Goal: Information Seeking & Learning: Stay updated

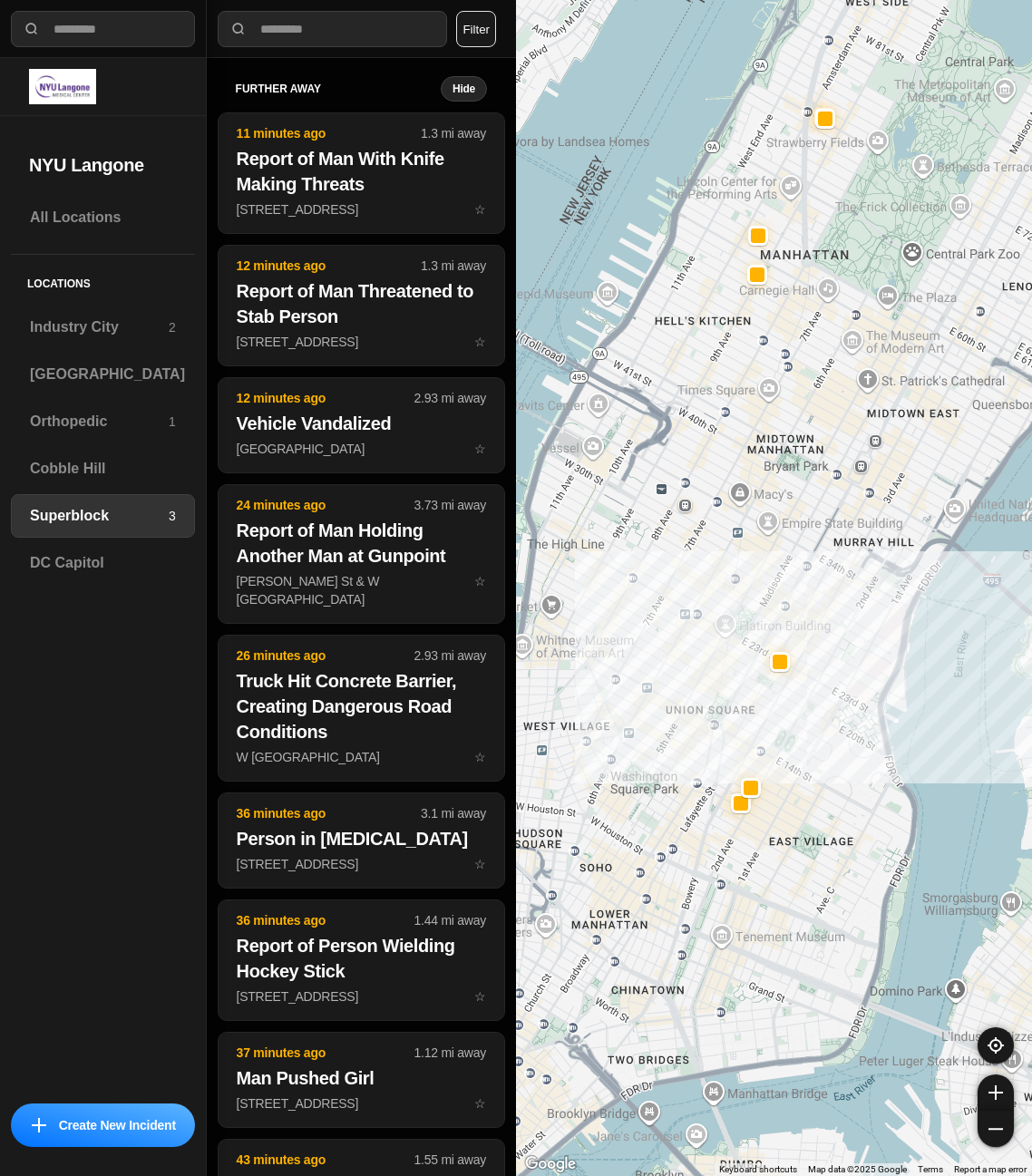
drag, startPoint x: 790, startPoint y: 521, endPoint x: 852, endPoint y: 545, distance: 66.5
click at [852, 545] on div at bounding box center [773, 588] width 516 height 1176
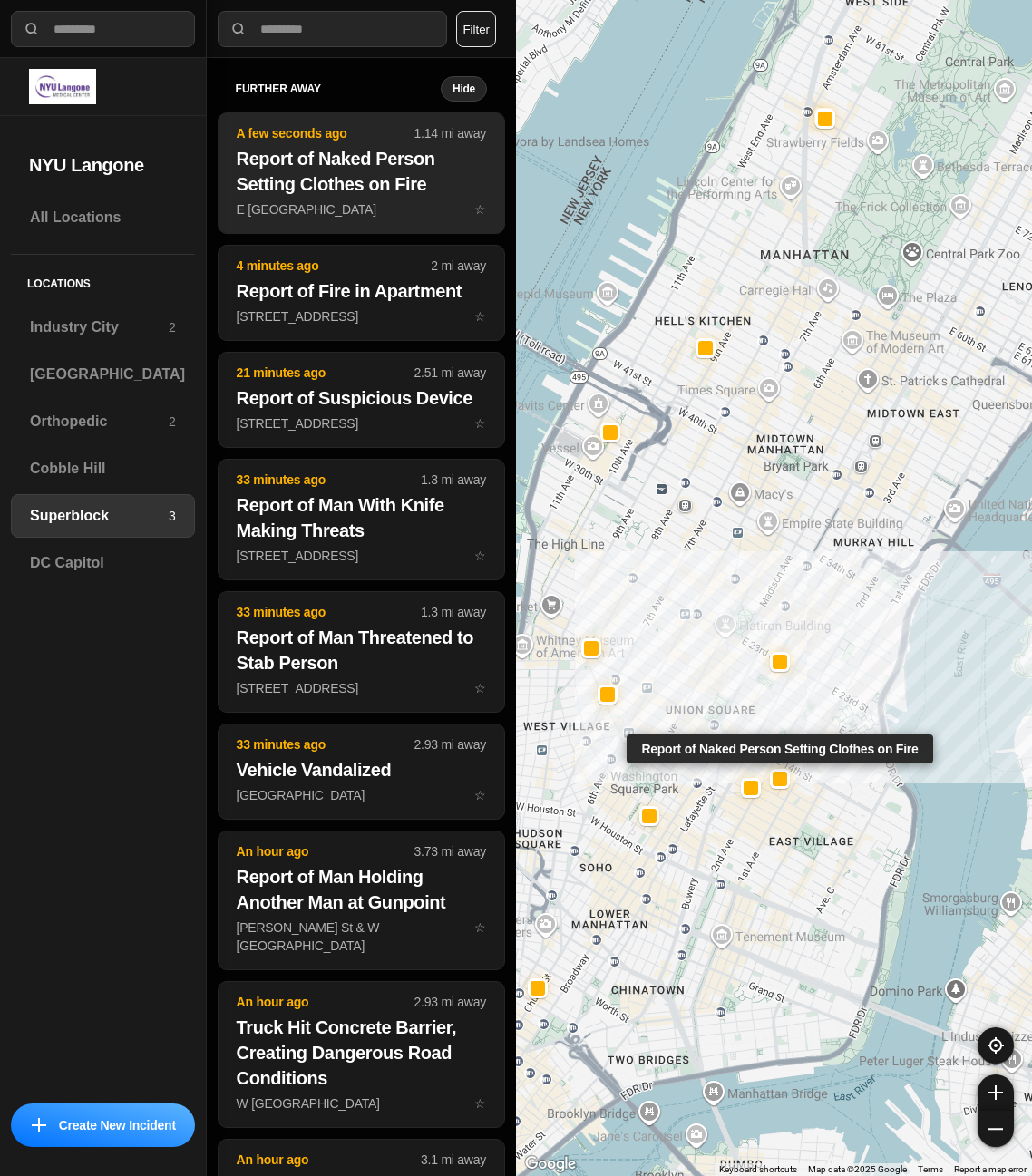
click at [354, 201] on p "E 13th St & 2nd Ave ☆" at bounding box center [361, 209] width 250 height 18
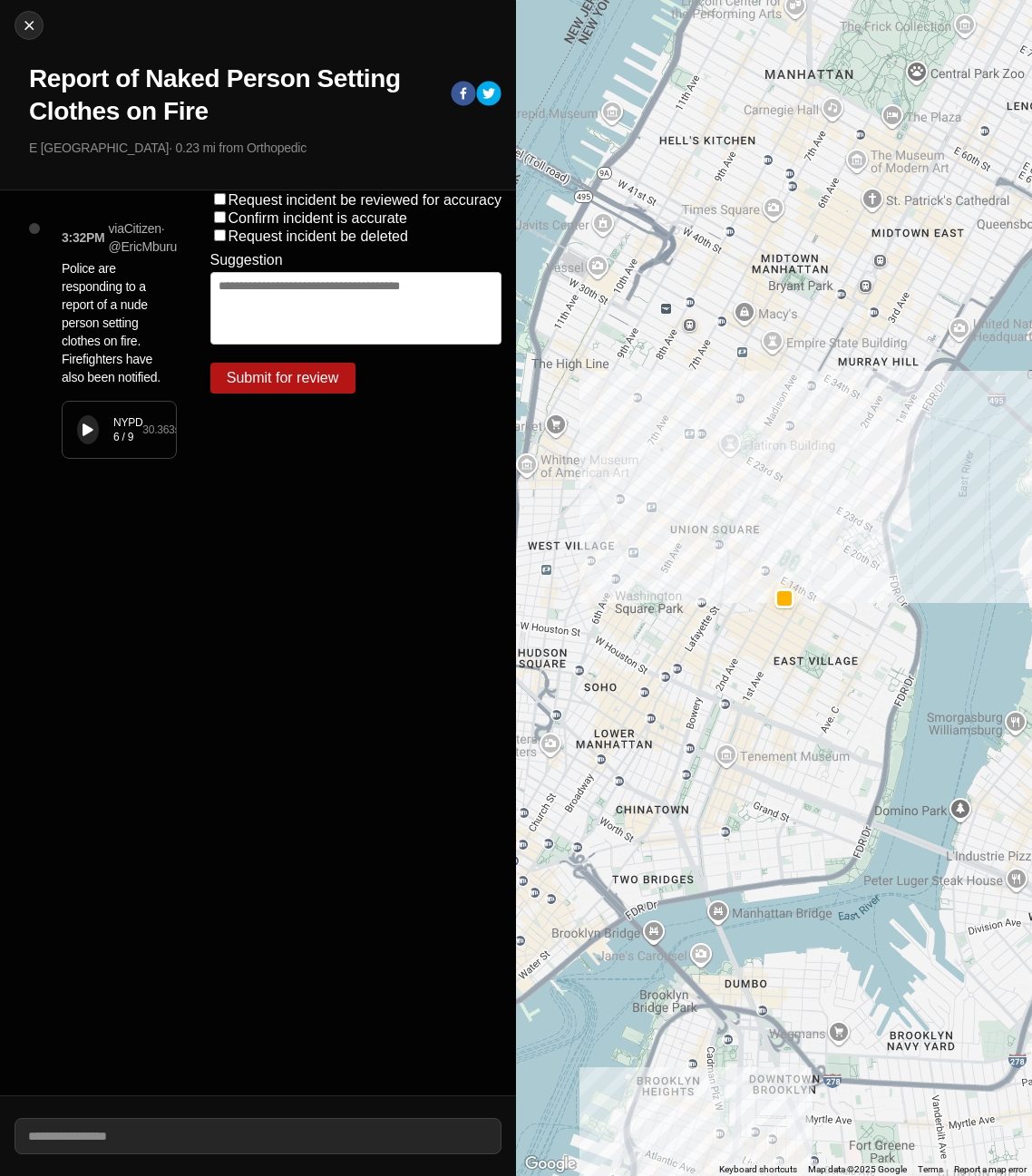
click at [101, 429] on div "NYPD 6 / 9 30.363 s" at bounding box center [119, 429] width 113 height 57
click at [85, 430] on icon at bounding box center [87, 430] width 11 height 12
click at [31, 27] on img at bounding box center [29, 25] width 18 height 18
select select "*"
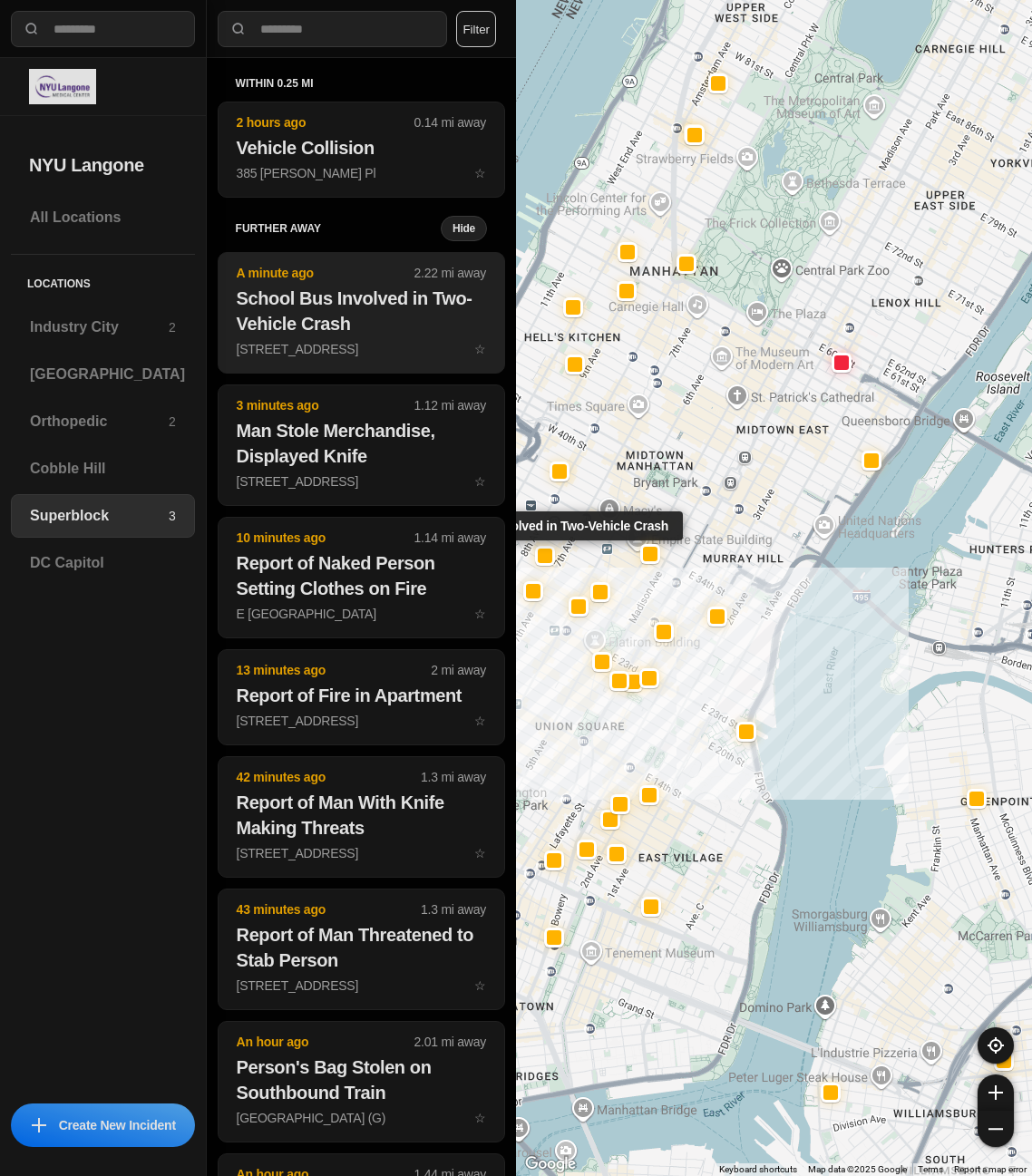
click at [350, 296] on h2 "School Bus Involved in Two-Vehicle Crash" at bounding box center [361, 310] width 250 height 51
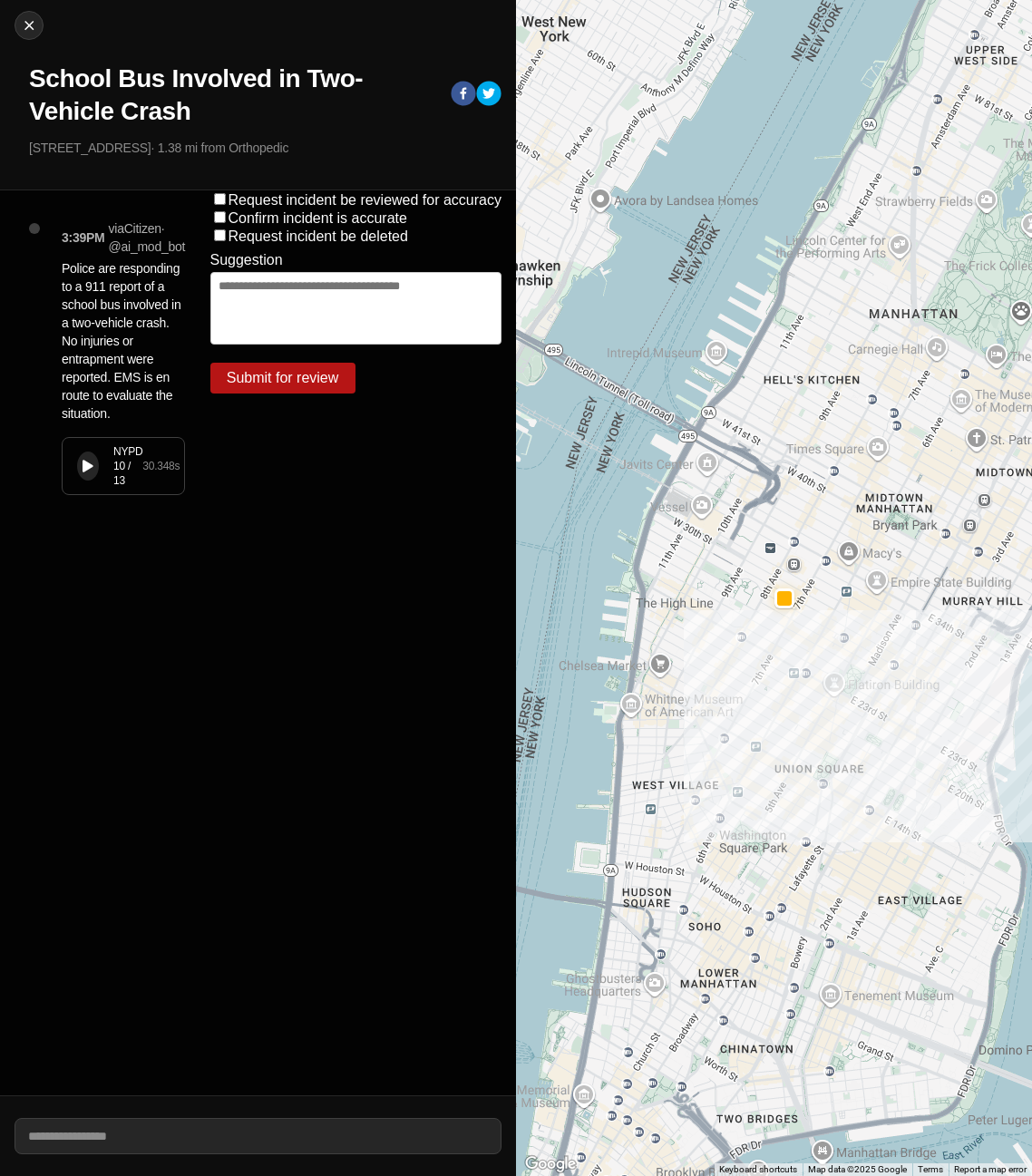
click at [93, 476] on button at bounding box center [87, 466] width 22 height 29
click at [780, 595] on div at bounding box center [783, 598] width 14 height 14
click at [30, 32] on img at bounding box center [29, 25] width 18 height 18
select select "*"
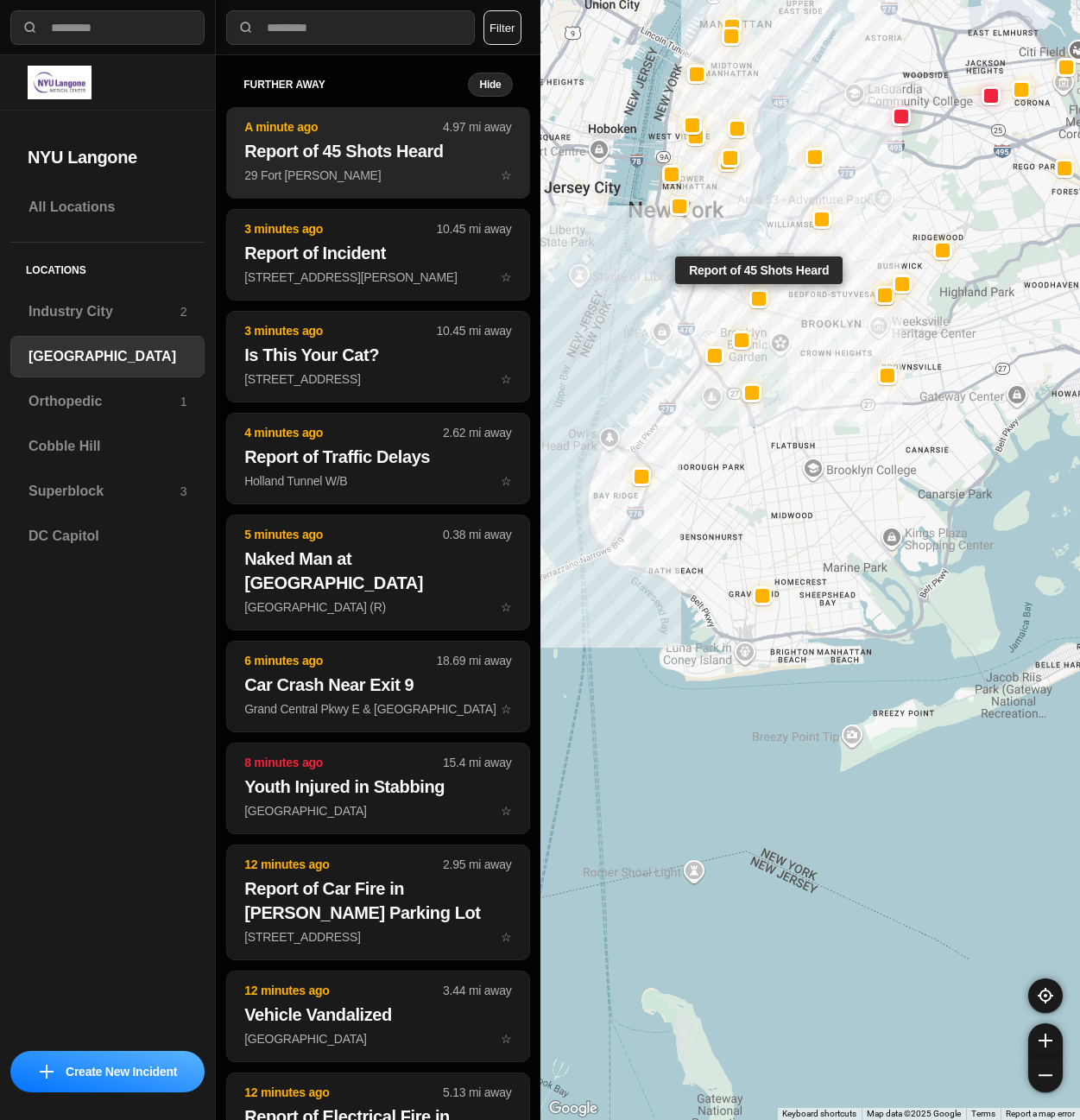
click at [364, 169] on p "29 Fort [PERSON_NAME] ☆" at bounding box center [378, 175] width 267 height 17
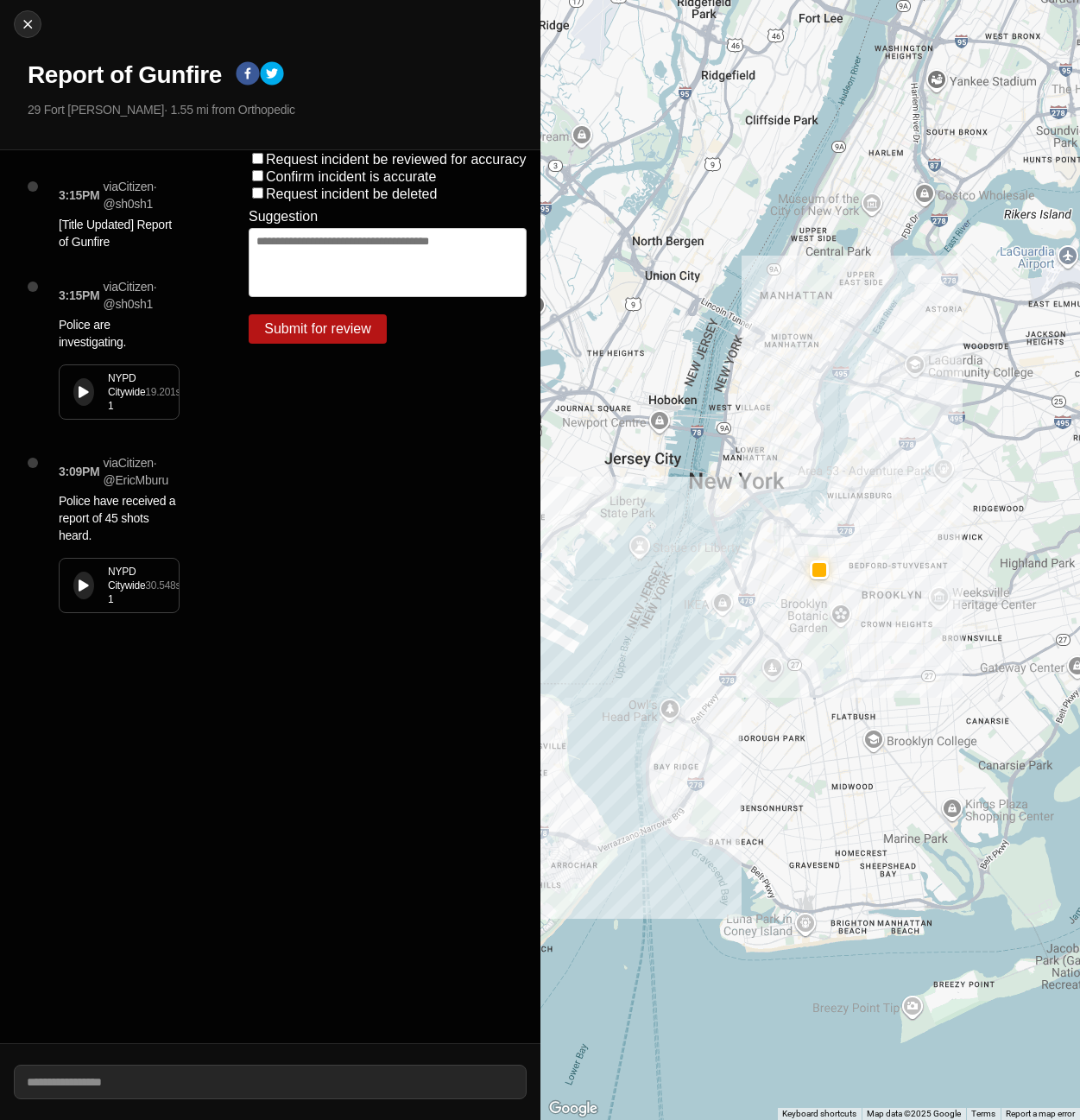
click at [73, 392] on button at bounding box center [83, 392] width 21 height 27
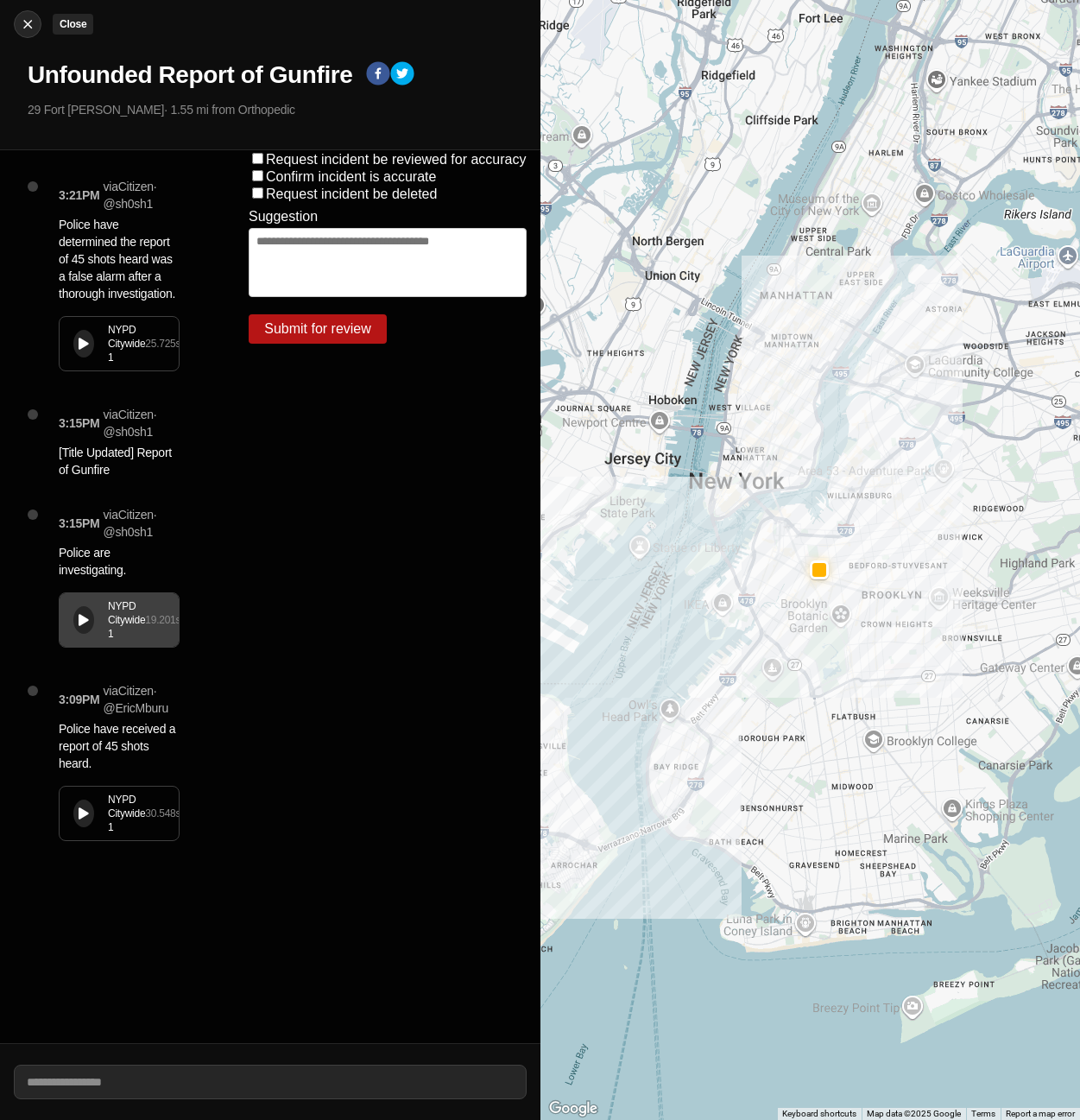
click at [31, 25] on img at bounding box center [27, 24] width 17 height 17
select select "*"
